Goal: Information Seeking & Learning: Understand process/instructions

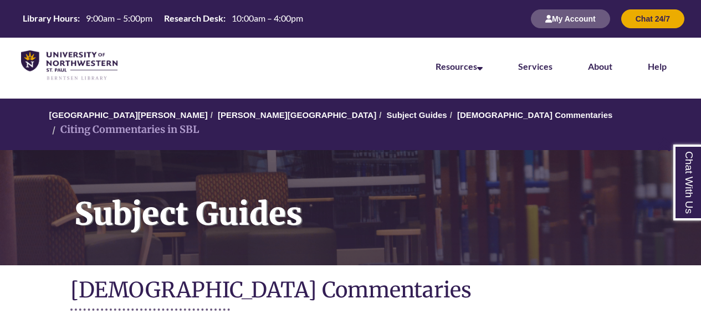
scroll to position [391, 0]
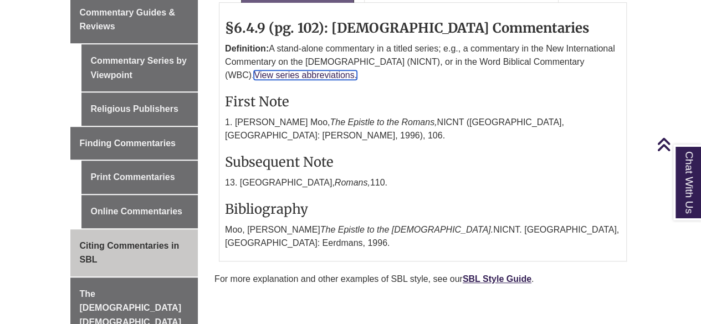
click at [357, 70] on link "View series abbreviations." at bounding box center [305, 74] width 103 height 9
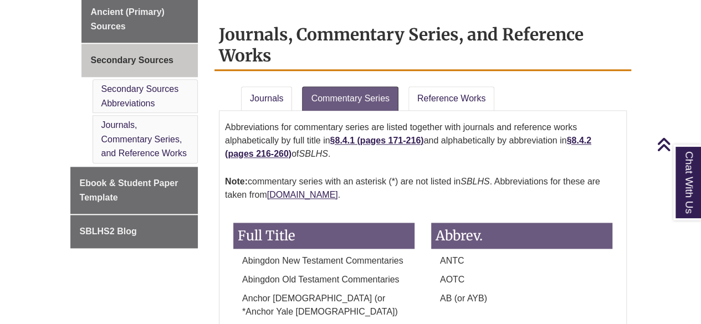
scroll to position [645, 0]
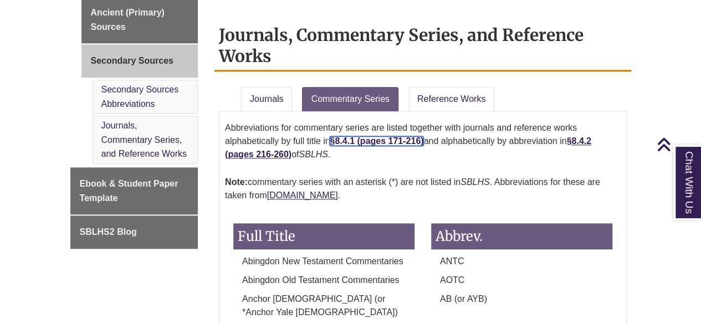
click at [365, 137] on strong "§8.4.1 (pages 171-216)" at bounding box center [377, 140] width 94 height 9
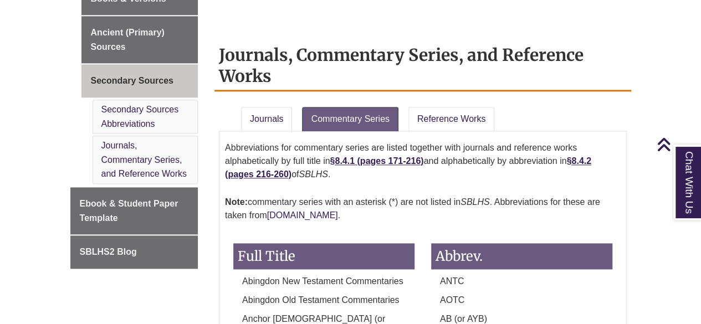
scroll to position [626, 0]
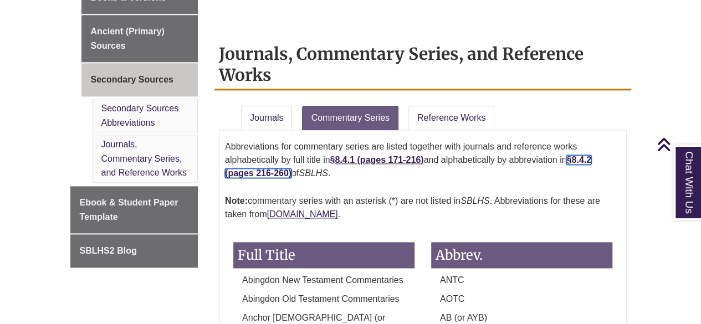
click at [280, 172] on strong "§8.4.2 (pages 216-260)" at bounding box center [408, 166] width 366 height 23
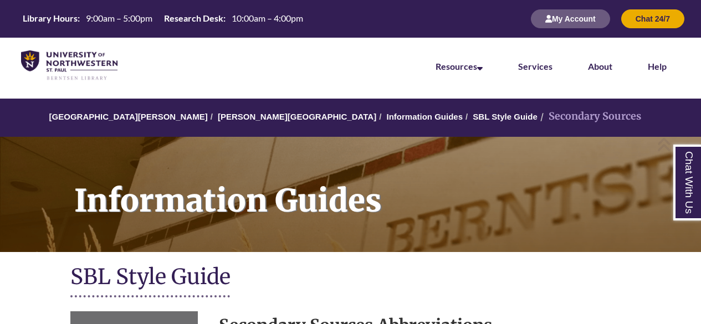
scroll to position [626, 0]
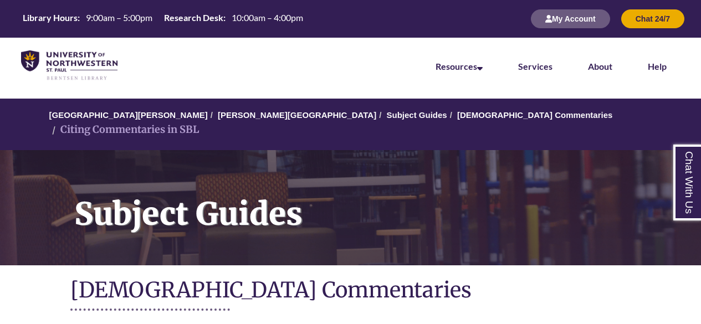
scroll to position [391, 0]
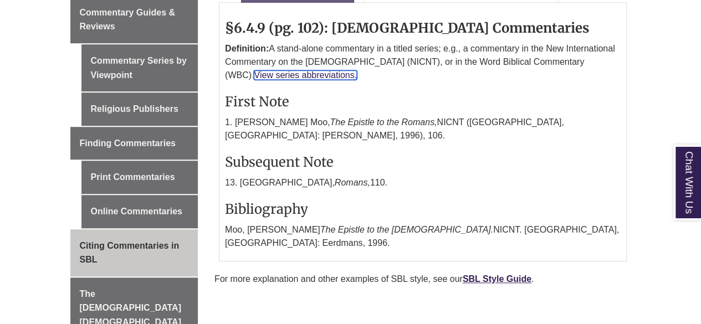
click at [357, 70] on link "View series abbreviations." at bounding box center [305, 74] width 103 height 9
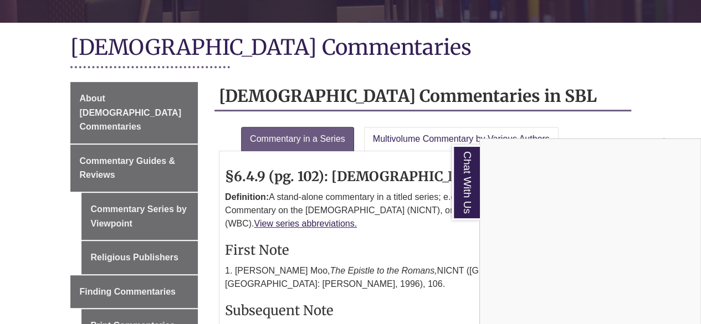
scroll to position [232, 0]
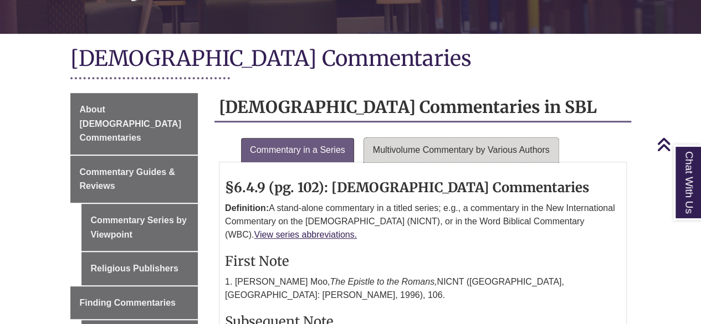
click at [440, 138] on link "Multivolume Commentary by Various Authors" at bounding box center [461, 150] width 195 height 24
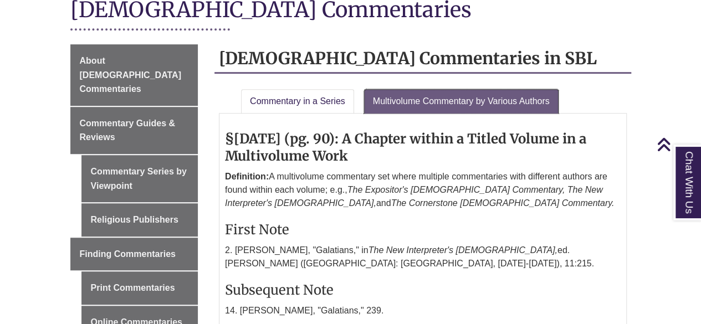
scroll to position [280, 0]
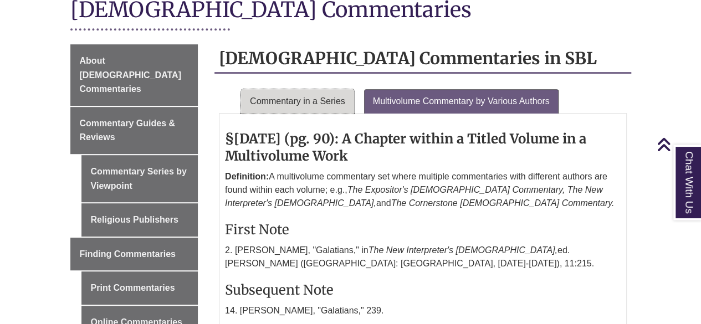
click at [307, 89] on link "Commentary in a Series" at bounding box center [297, 101] width 113 height 24
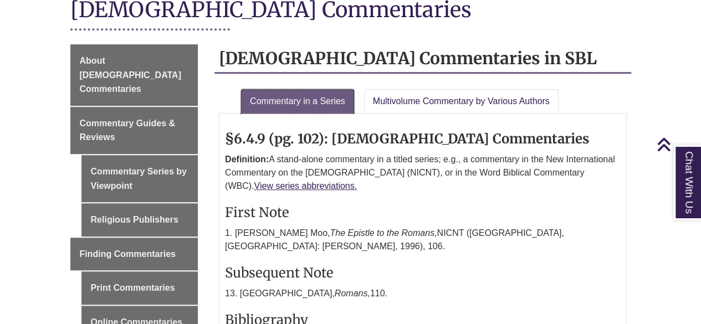
scroll to position [277, 0]
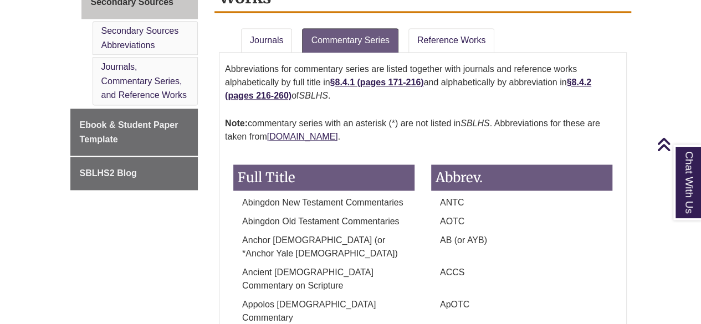
scroll to position [691, 0]
